Goal: Task Accomplishment & Management: Complete application form

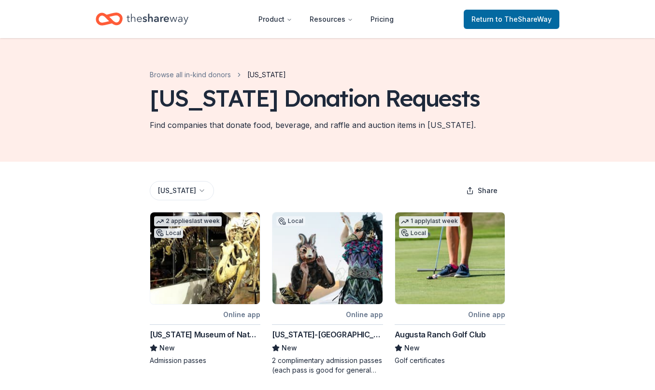
scroll to position [414, 0]
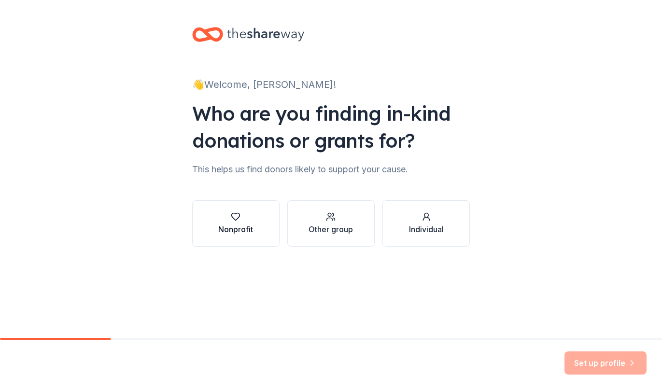
click at [235, 223] on div "Nonprofit" at bounding box center [235, 223] width 35 height 23
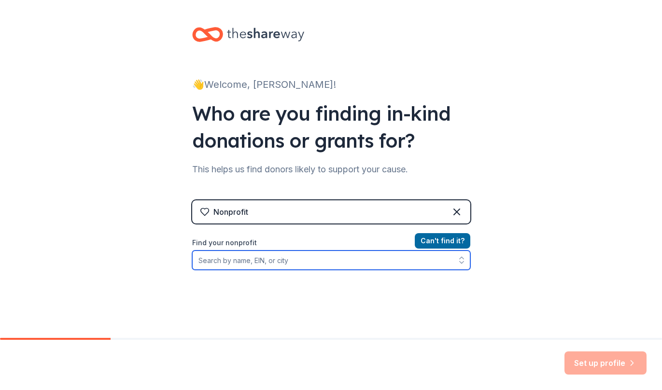
click at [249, 268] on input "Find your nonprofit" at bounding box center [331, 260] width 278 height 19
type input "[US_EMPLOYER_IDENTIFICATION_NUMBER]"
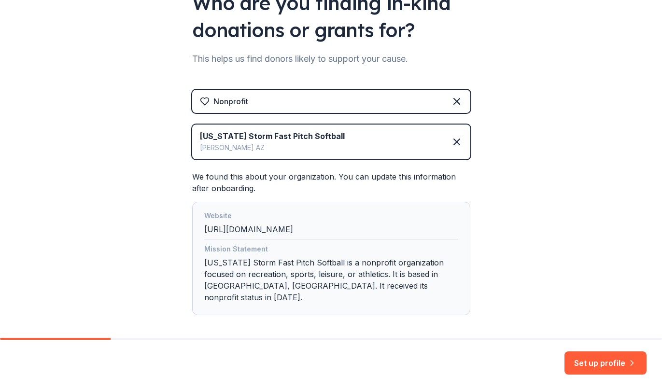
scroll to position [127, 0]
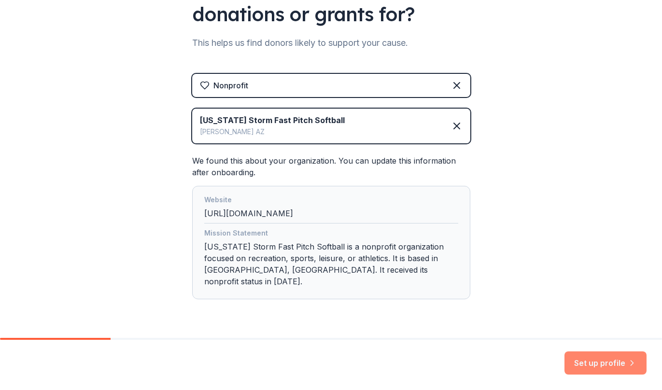
click at [598, 367] on button "Set up profile" at bounding box center [606, 363] width 82 height 23
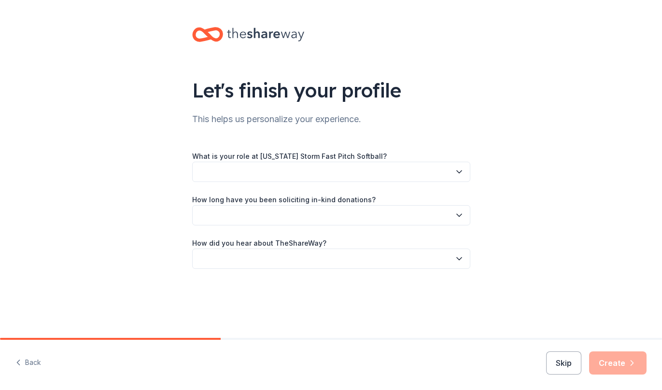
click at [233, 172] on button "button" at bounding box center [331, 172] width 278 height 20
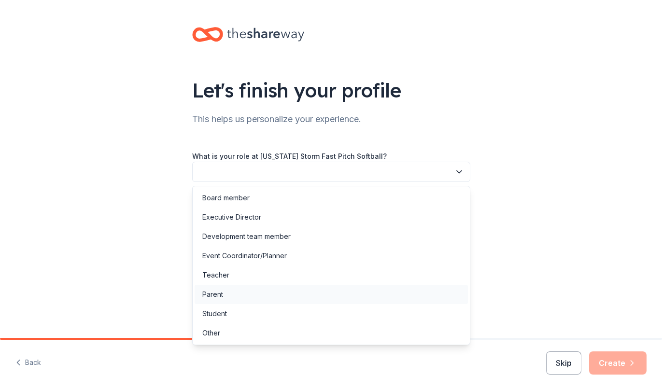
click at [230, 292] on div "Parent" at bounding box center [331, 294] width 273 height 19
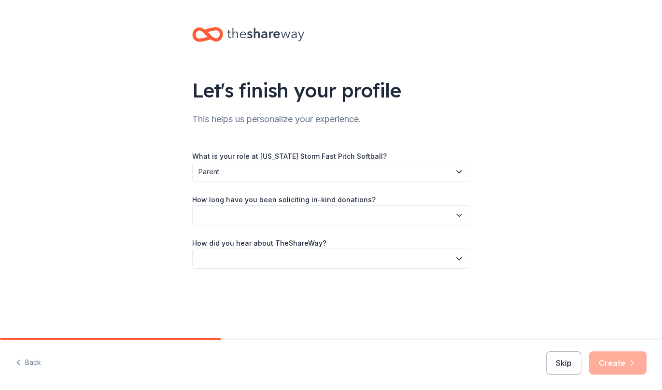
click at [249, 215] on button "button" at bounding box center [331, 215] width 278 height 20
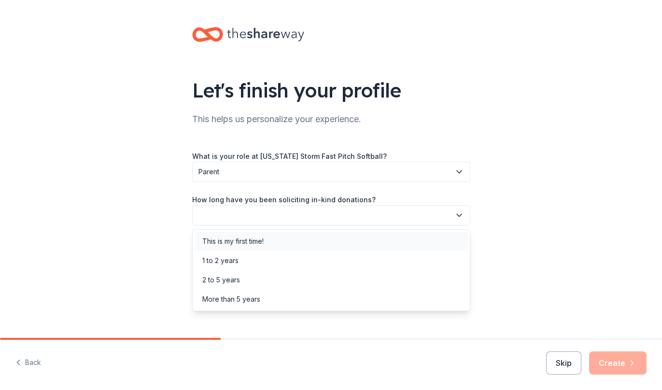
click at [245, 246] on div "This is my first time!" at bounding box center [232, 242] width 61 height 12
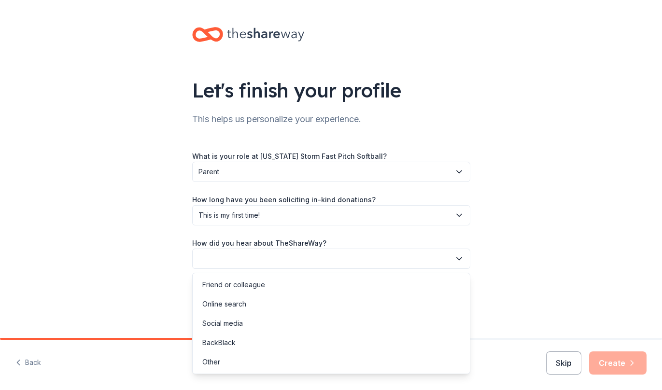
click at [247, 258] on button "button" at bounding box center [331, 259] width 278 height 20
click at [243, 301] on div "Online search" at bounding box center [224, 304] width 44 height 12
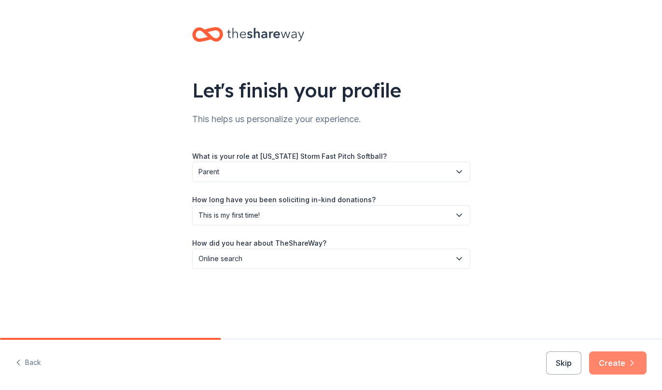
click at [620, 365] on button "Create" at bounding box center [617, 363] width 57 height 23
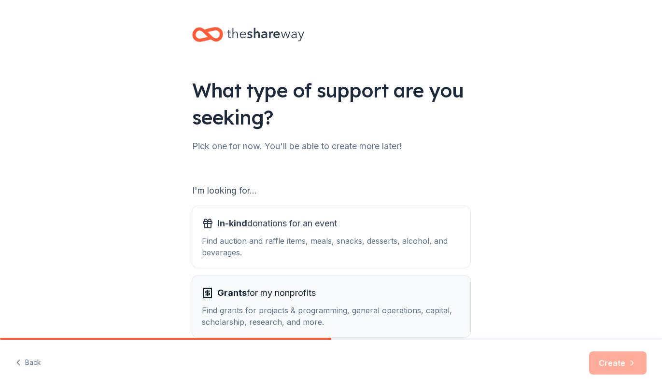
scroll to position [52, 0]
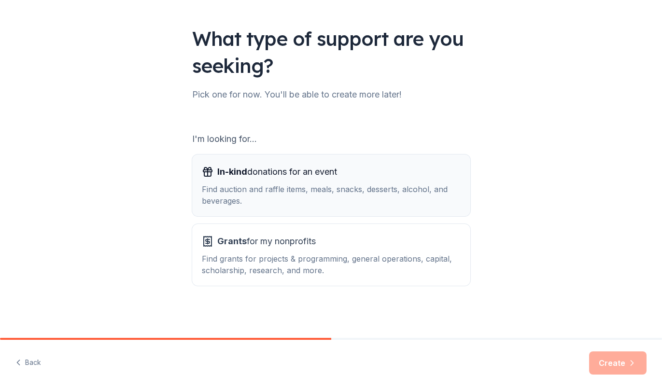
click at [252, 180] on div "In-kind donations for an event Find auction and raffle items, meals, snacks, de…" at bounding box center [331, 185] width 259 height 42
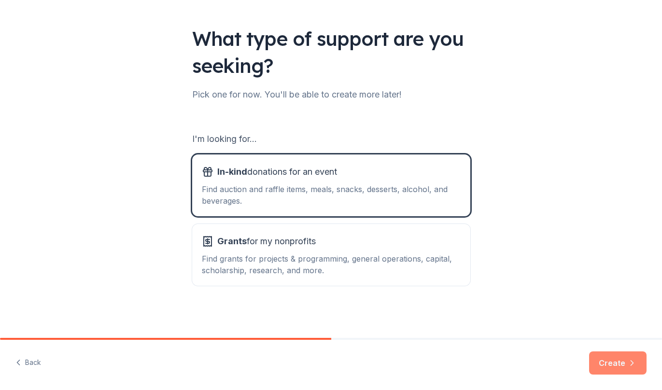
click at [612, 362] on button "Create" at bounding box center [617, 363] width 57 height 23
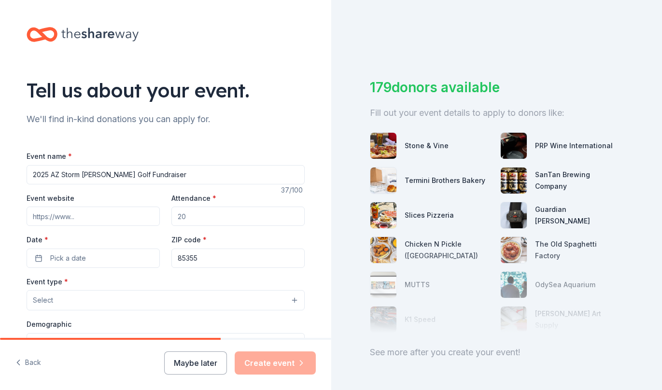
type input "2025 AZ Storm [PERSON_NAME] Golf Fundraiser"
click at [52, 219] on input "Event website" at bounding box center [93, 216] width 133 height 19
paste input "[URL][DOMAIN_NAME]"
type input "[URL][DOMAIN_NAME]"
click at [194, 219] on input "Attendance *" at bounding box center [237, 216] width 133 height 19
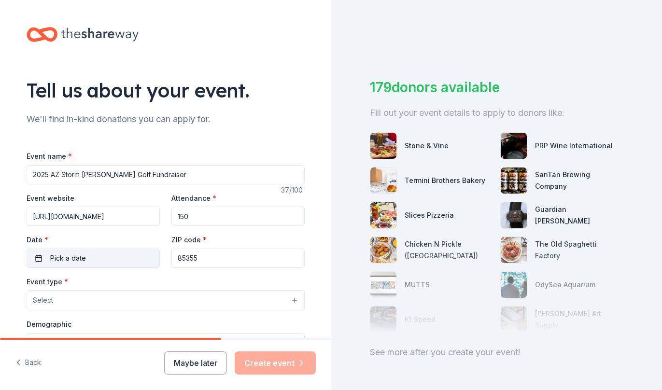
type input "150"
click at [53, 255] on span "Pick a date" at bounding box center [68, 259] width 36 height 12
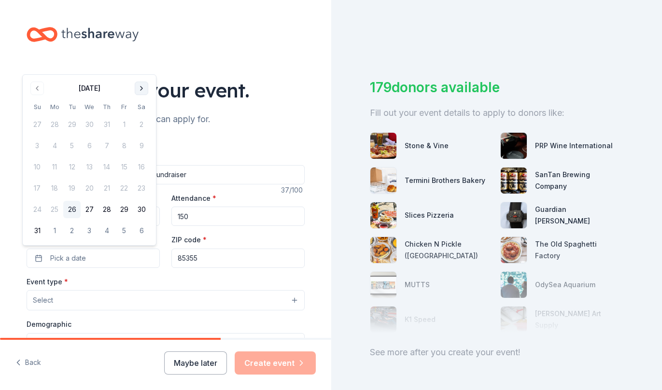
click at [137, 93] on button "Go to next month" at bounding box center [142, 89] width 14 height 14
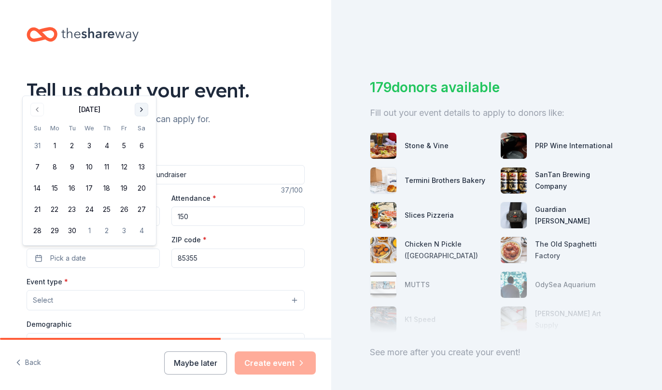
click at [142, 107] on button "Go to next month" at bounding box center [142, 110] width 14 height 14
click at [142, 124] on button "1" at bounding box center [141, 124] width 17 height 17
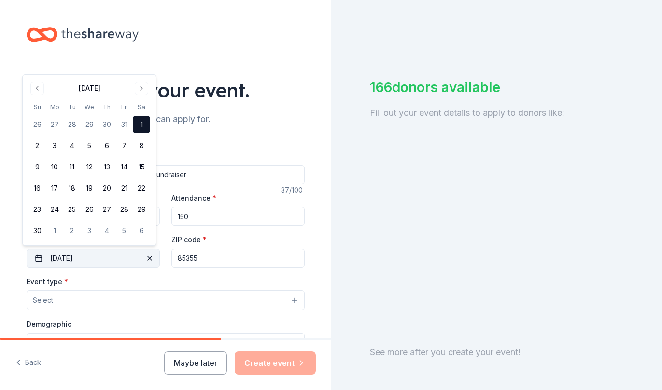
drag, startPoint x: 222, startPoint y: 263, endPoint x: 150, endPoint y: 261, distance: 72.5
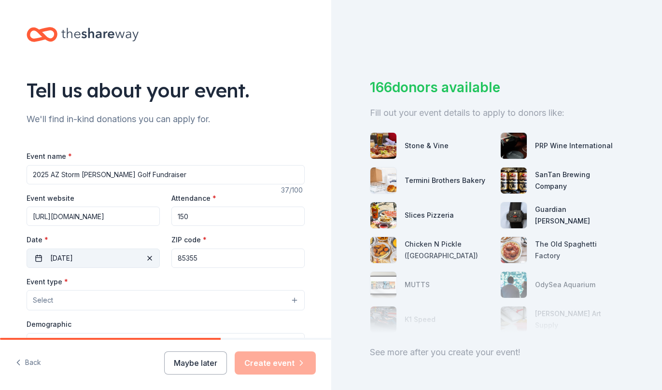
drag, startPoint x: 199, startPoint y: 258, endPoint x: 146, endPoint y: 254, distance: 52.9
click at [146, 254] on div "Event website [URL][DOMAIN_NAME] Attendance * 150 Date * [DATE] ZIP code * 85355" at bounding box center [166, 230] width 278 height 76
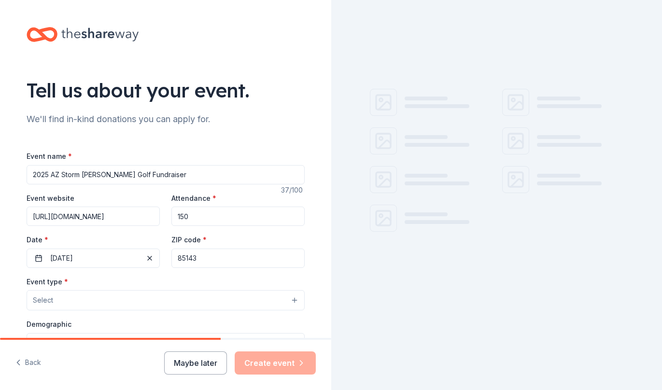
type input "85143"
click at [61, 299] on button "Select" at bounding box center [166, 300] width 278 height 20
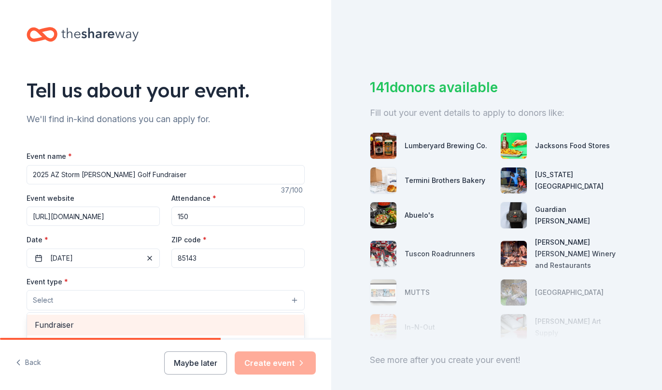
click at [59, 322] on span "Fundraiser" at bounding box center [166, 325] width 262 height 13
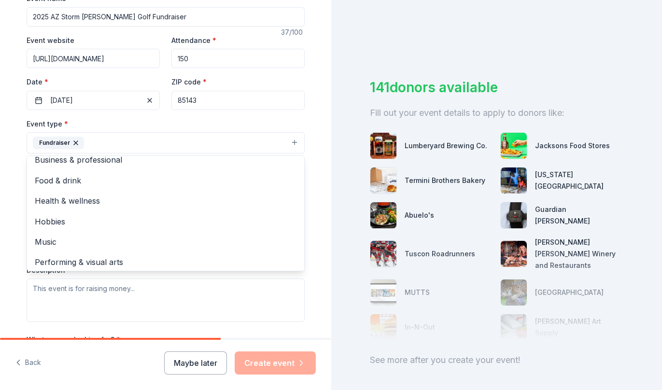
scroll to position [11, 0]
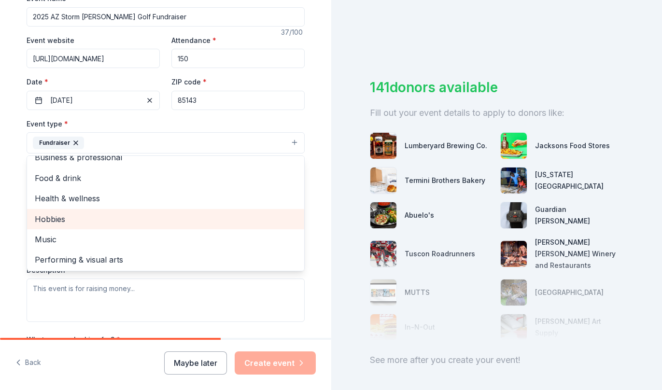
click at [66, 218] on span "Hobbies" at bounding box center [166, 219] width 262 height 13
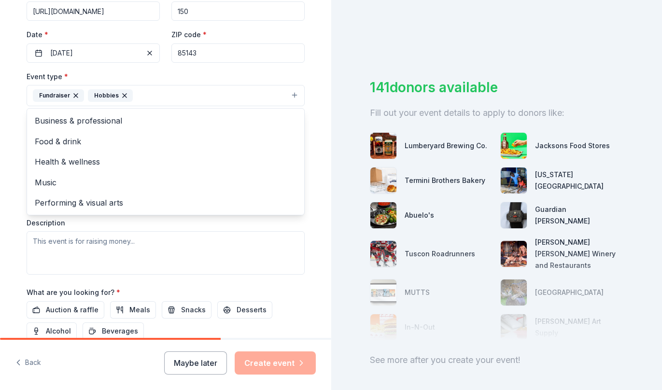
scroll to position [165, 0]
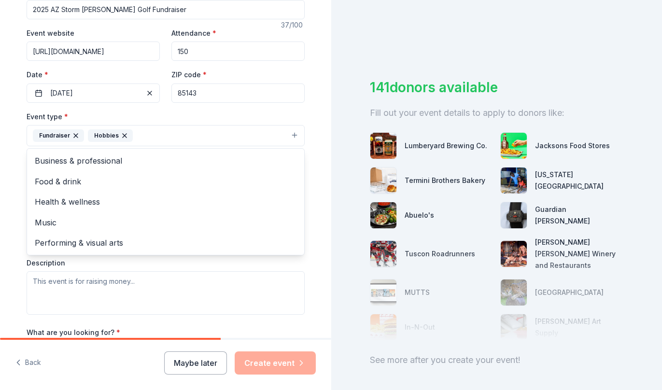
click at [339, 72] on div "Tell us about your event. We'll find in-kind donations you can apply for. Event…" at bounding box center [331, 195] width 662 height 390
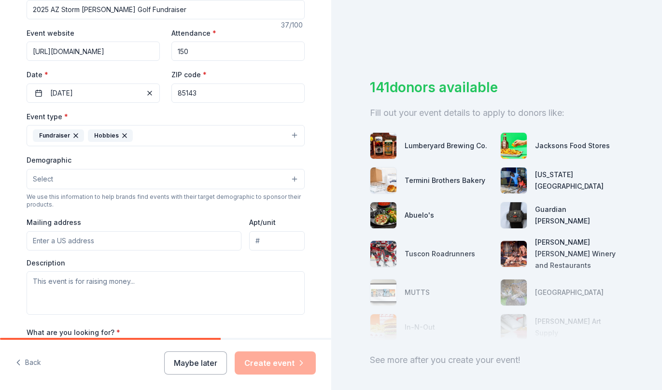
click at [241, 132] on button "Fundraiser Hobbies" at bounding box center [166, 135] width 278 height 21
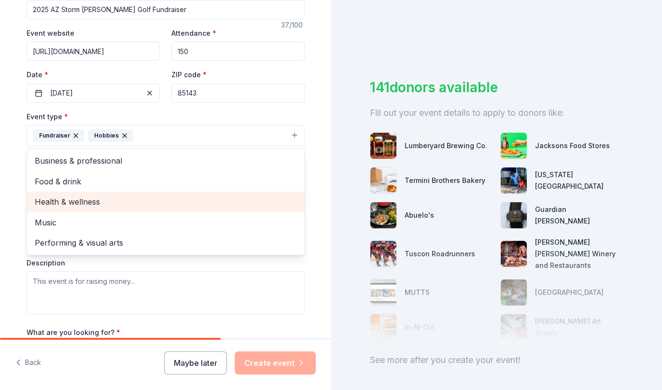
click at [65, 206] on span "Health & wellness" at bounding box center [166, 202] width 262 height 13
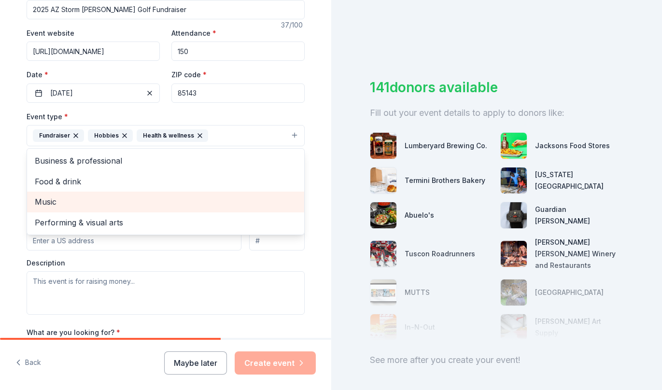
scroll to position [167, 0]
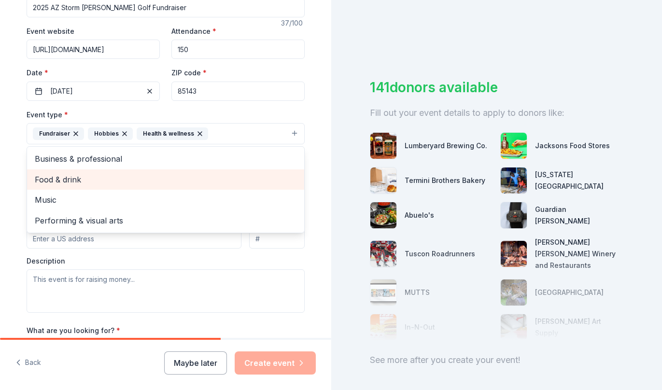
click at [79, 179] on span "Food & drink" at bounding box center [166, 179] width 262 height 13
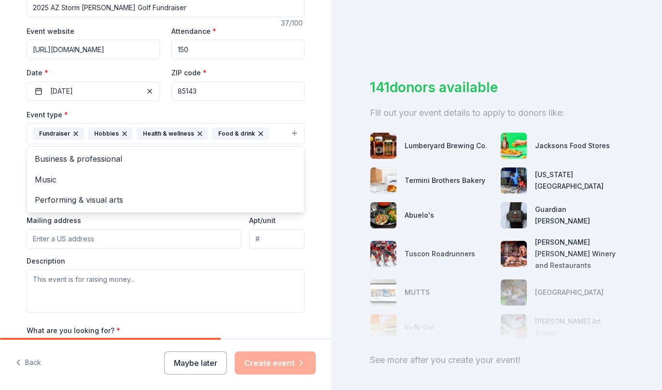
click at [335, 183] on div "Tell us about your event. We'll find in-kind donations you can apply for. Event…" at bounding box center [331, 195] width 662 height 390
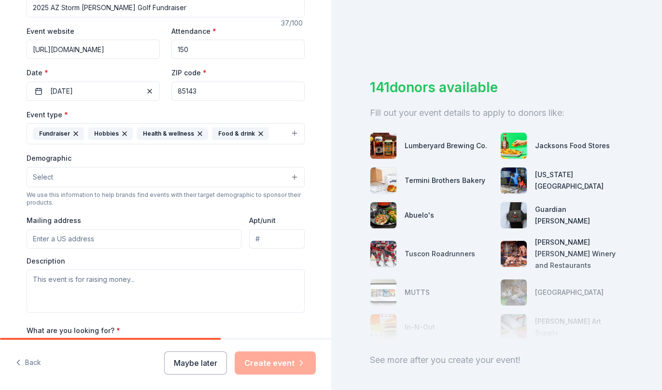
click at [110, 172] on button "Select" at bounding box center [166, 177] width 278 height 20
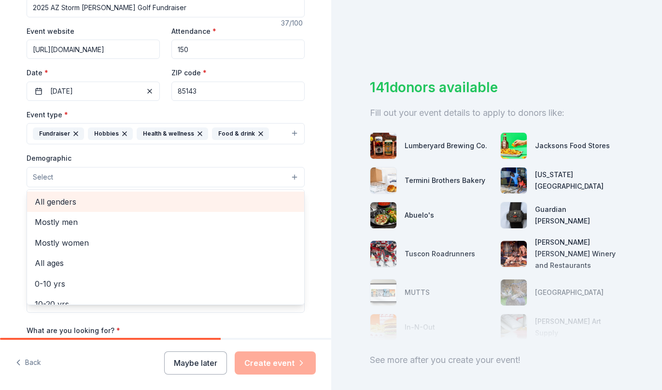
click at [104, 196] on span "All genders" at bounding box center [166, 202] width 262 height 13
click at [54, 202] on span "Mostly men" at bounding box center [166, 203] width 262 height 13
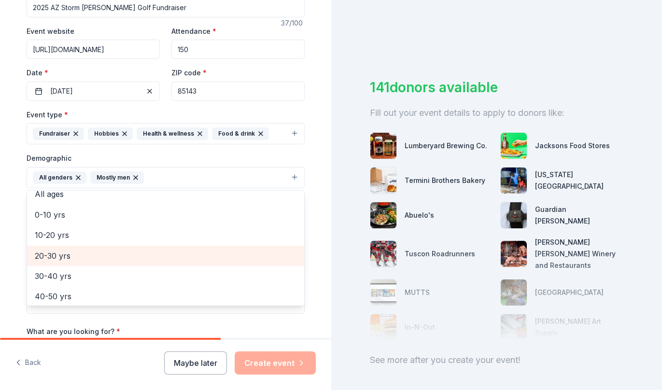
scroll to position [0, 0]
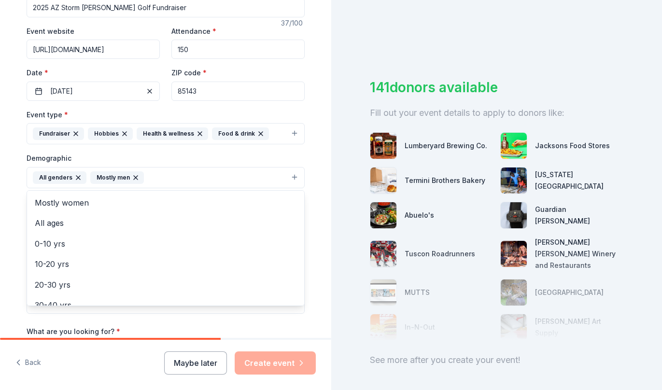
click at [134, 176] on icon "button" at bounding box center [136, 178] width 4 height 4
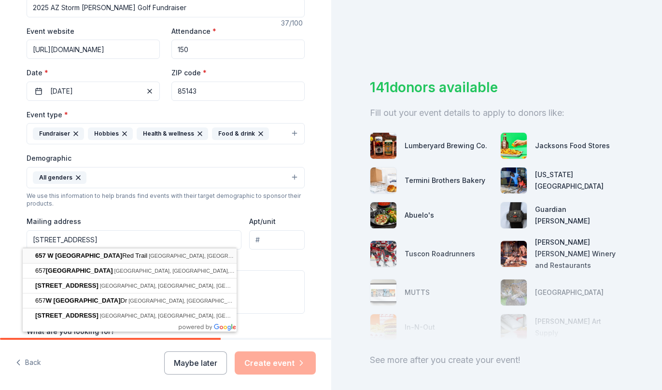
type input "[STREET_ADDRESS]"
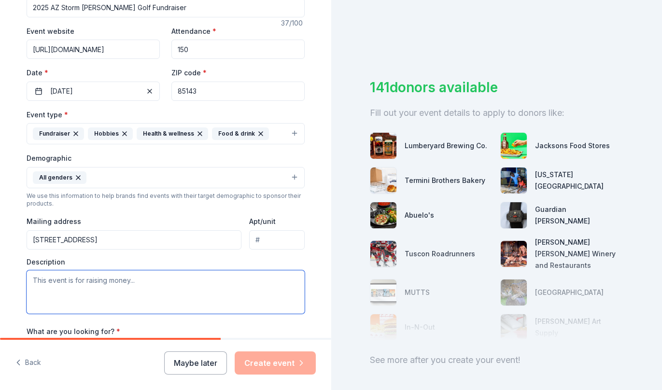
click at [71, 289] on textarea at bounding box center [166, 291] width 278 height 43
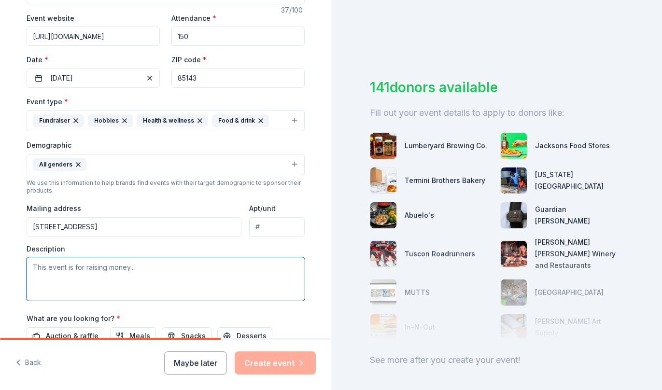
scroll to position [229, 0]
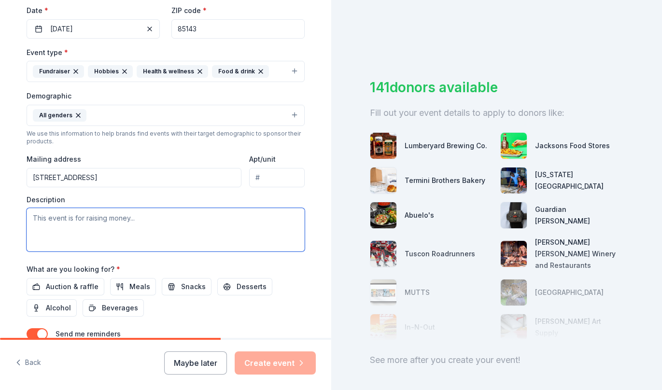
click at [41, 214] on textarea at bounding box center [166, 229] width 278 height 43
paste textarea "We are an [US_STATE] Club Softball team (AZ Storm [PERSON_NAME]) that plays in …"
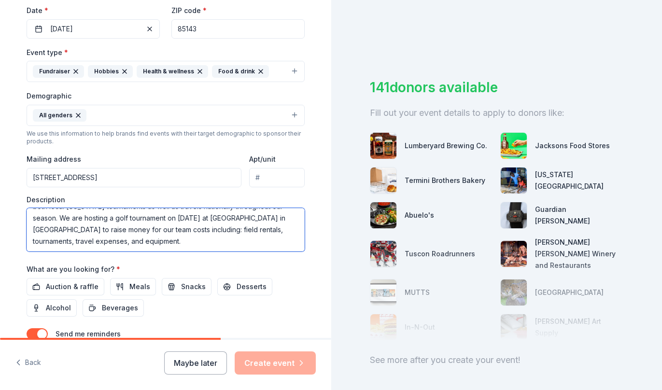
scroll to position [24, 0]
type textarea "We are an [US_STATE] Club Softball team (AZ Storm [PERSON_NAME]) that plays in …"
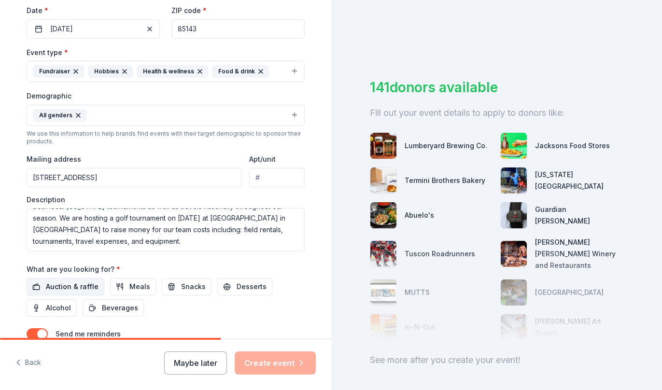
click at [67, 284] on span "Auction & raffle" at bounding box center [72, 287] width 53 height 12
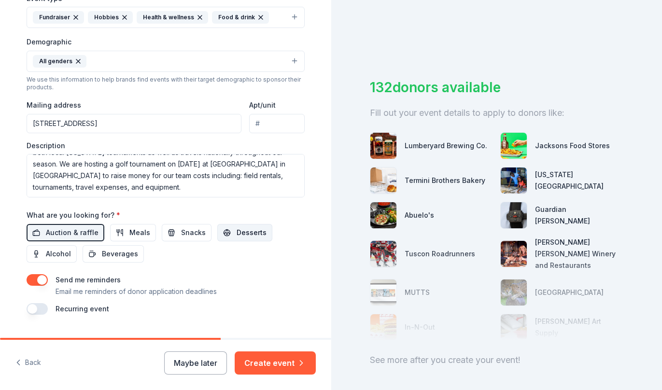
scroll to position [304, 0]
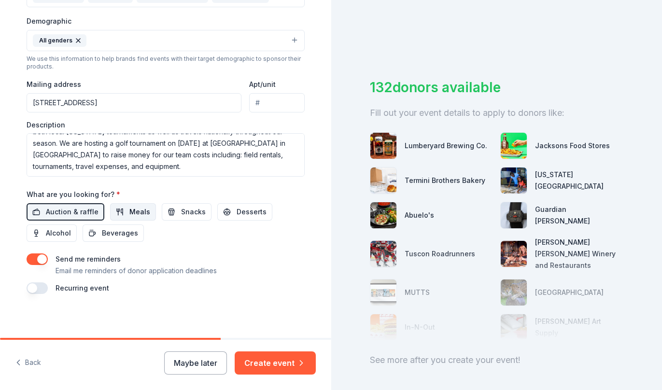
click at [129, 209] on span "Meals" at bounding box center [139, 212] width 21 height 12
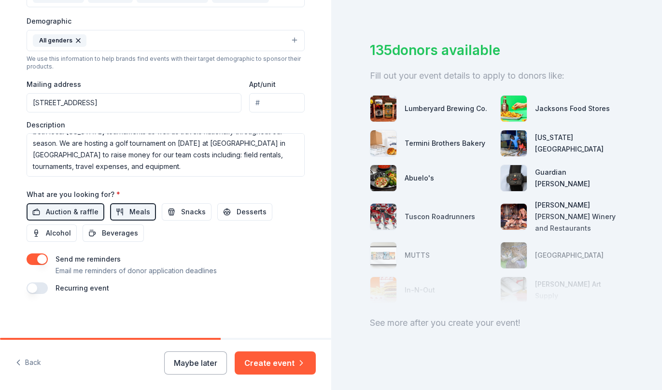
scroll to position [39, 0]
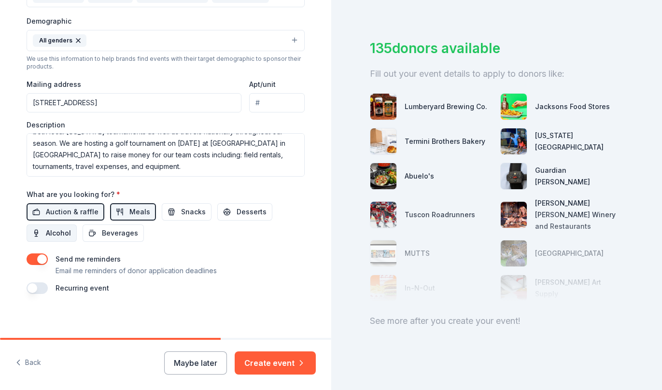
click at [46, 231] on span "Alcohol" at bounding box center [58, 233] width 25 height 12
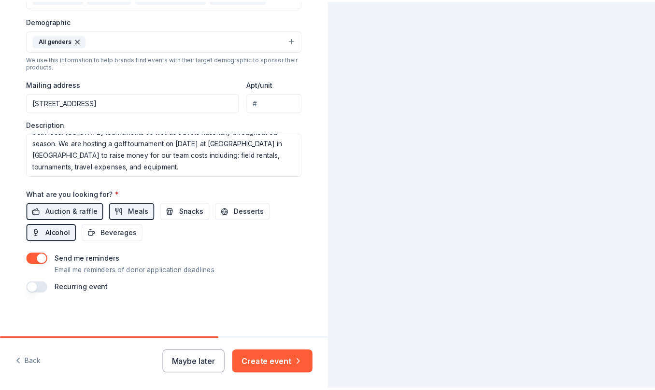
scroll to position [0, 0]
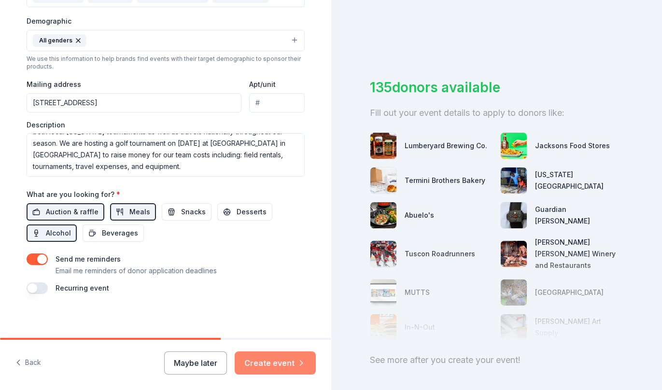
click at [281, 366] on button "Create event" at bounding box center [275, 363] width 81 height 23
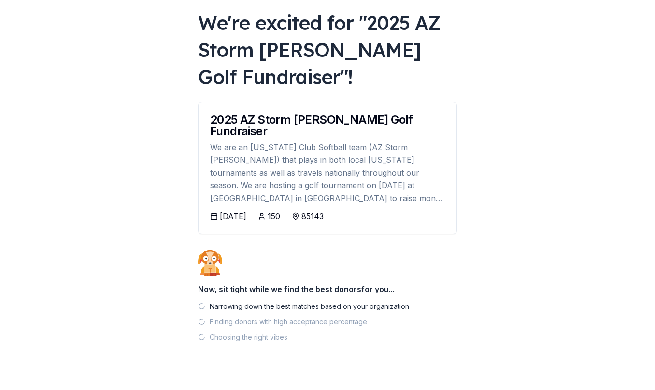
scroll to position [57, 0]
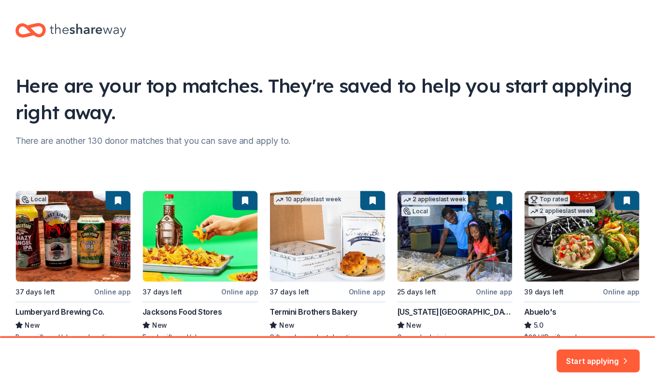
scroll to position [58, 0]
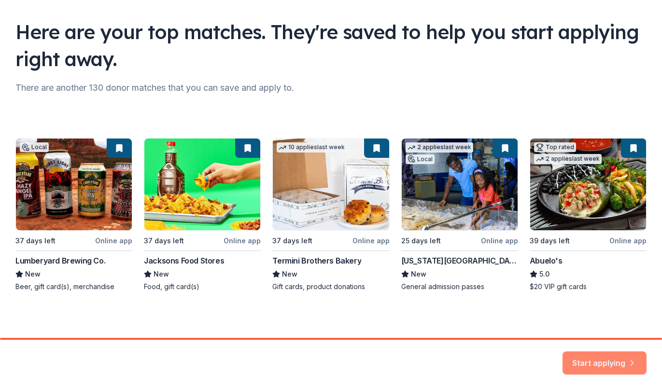
click at [601, 360] on button "Start applying" at bounding box center [605, 357] width 84 height 23
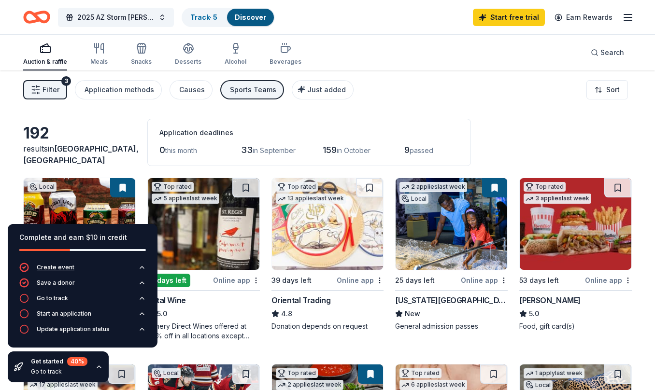
click at [52, 266] on div "Create event" at bounding box center [56, 268] width 38 height 8
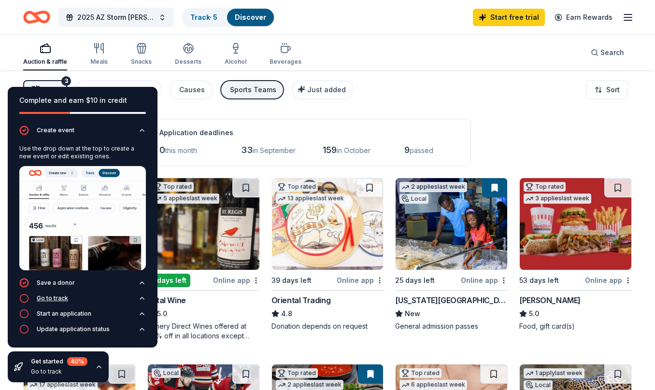
click at [57, 300] on div "Go to track" at bounding box center [52, 299] width 31 height 8
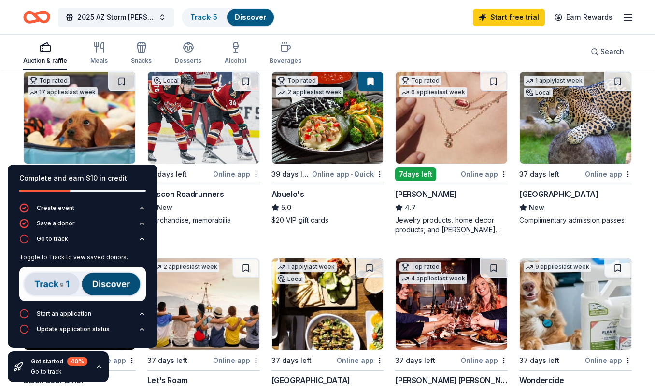
scroll to position [354, 0]
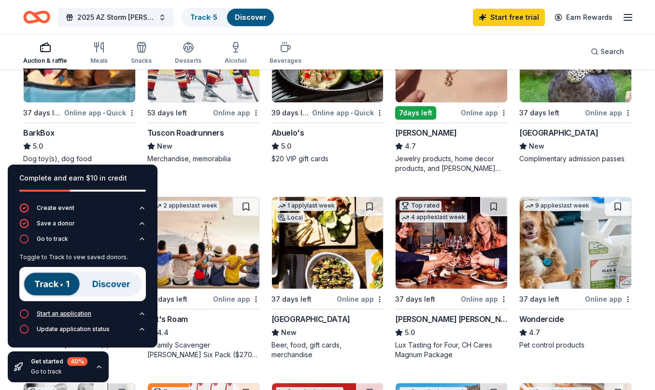
click at [43, 314] on div "Start an application" at bounding box center [64, 314] width 55 height 8
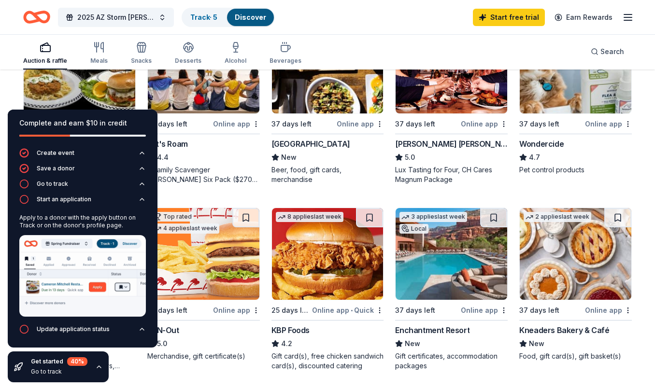
scroll to position [0, 0]
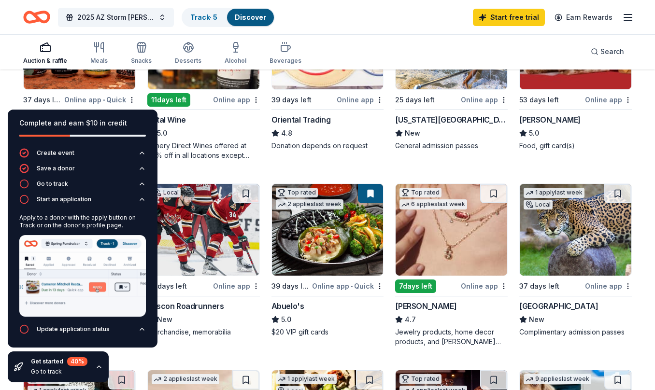
click at [86, 361] on div "40 %" at bounding box center [77, 361] width 20 height 9
click at [102, 368] on div "Get started 40 % Go to track" at bounding box center [58, 367] width 101 height 31
click at [99, 368] on icon "button" at bounding box center [99, 367] width 4 height 2
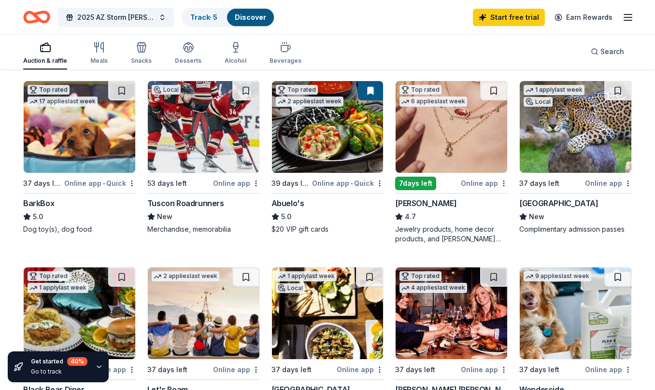
scroll to position [0, 0]
